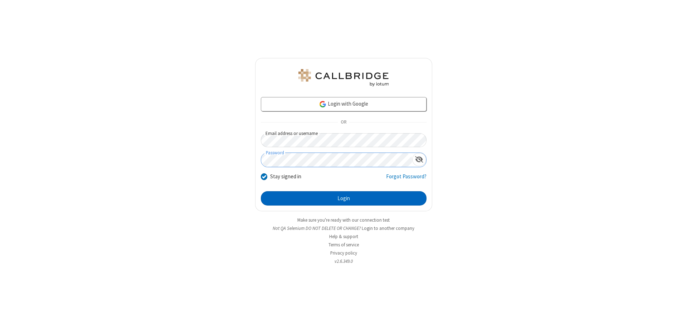
click at [343, 198] on button "Login" at bounding box center [344, 198] width 166 height 14
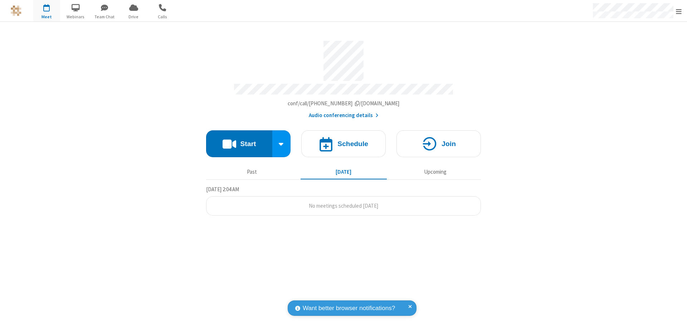
click at [239, 140] on button "Start" at bounding box center [239, 143] width 66 height 27
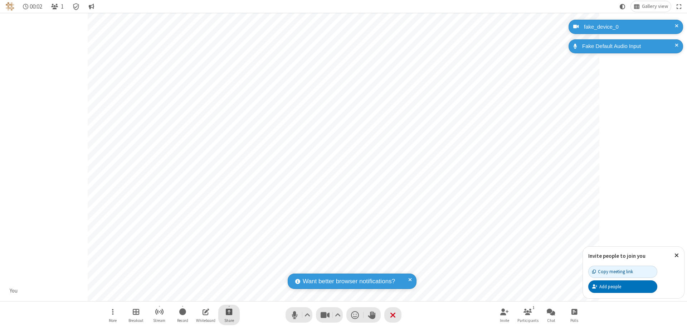
click at [229, 311] on span "Start sharing" at bounding box center [229, 311] width 7 height 9
click at [228, 267] on span "Share additional camera" at bounding box center [233, 269] width 53 height 6
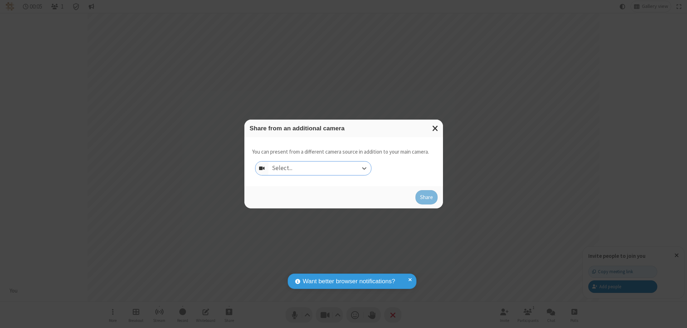
click at [319, 168] on div "Select..." at bounding box center [319, 168] width 103 height 14
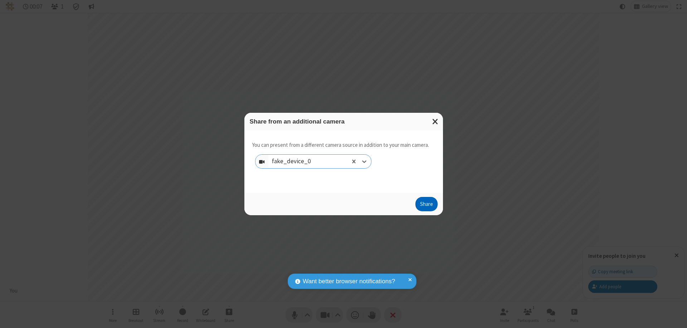
click at [426, 205] on button "Share" at bounding box center [426, 204] width 22 height 14
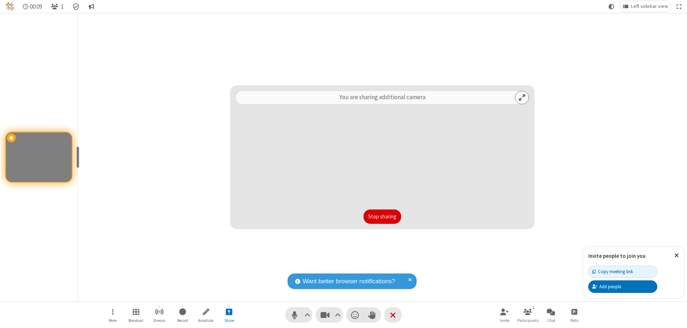
click at [382, 216] on button "Stop sharing" at bounding box center [382, 216] width 38 height 14
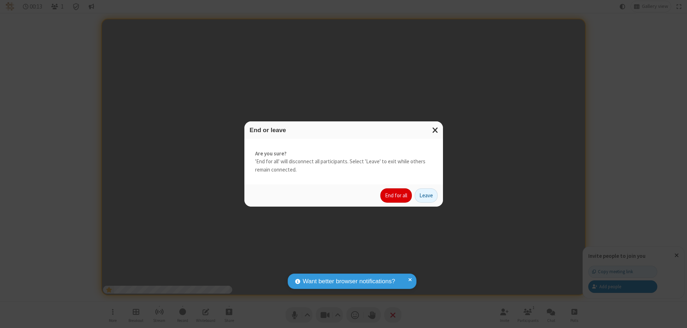
click at [396, 195] on button "End for all" at bounding box center [395, 195] width 31 height 14
